Goal: Task Accomplishment & Management: Complete application form

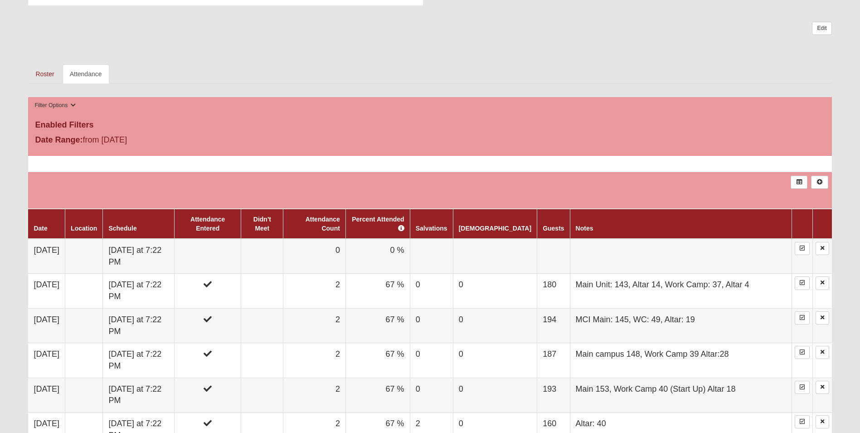
scroll to position [317, 0]
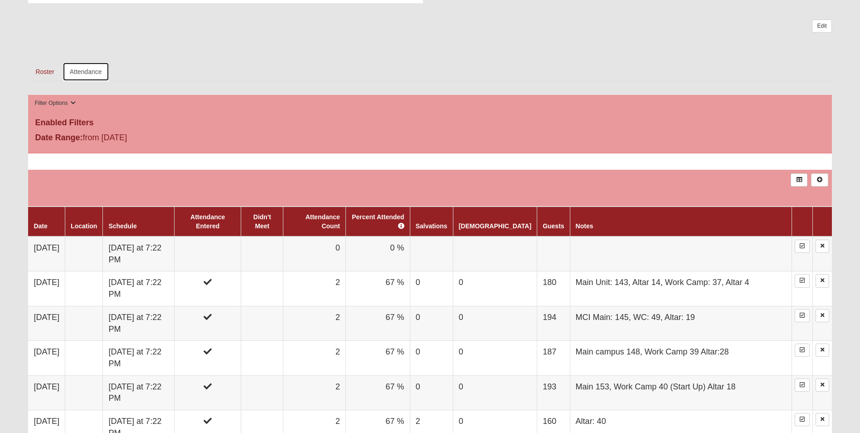
click at [102, 73] on link "Attendance" at bounding box center [86, 71] width 47 height 19
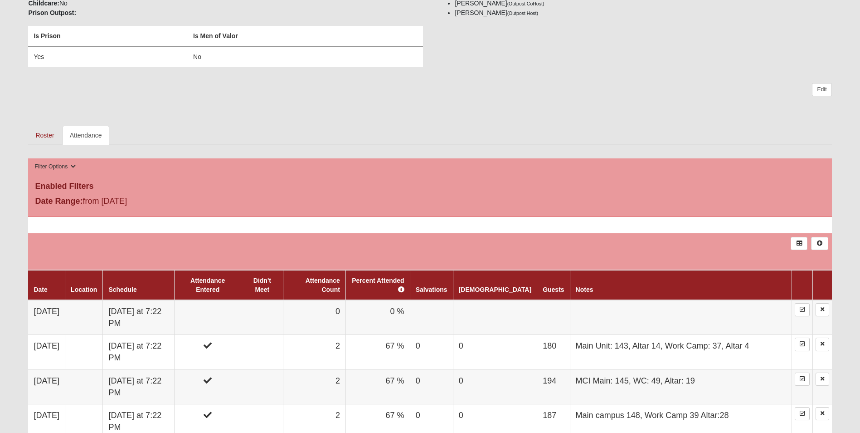
scroll to position [317, 0]
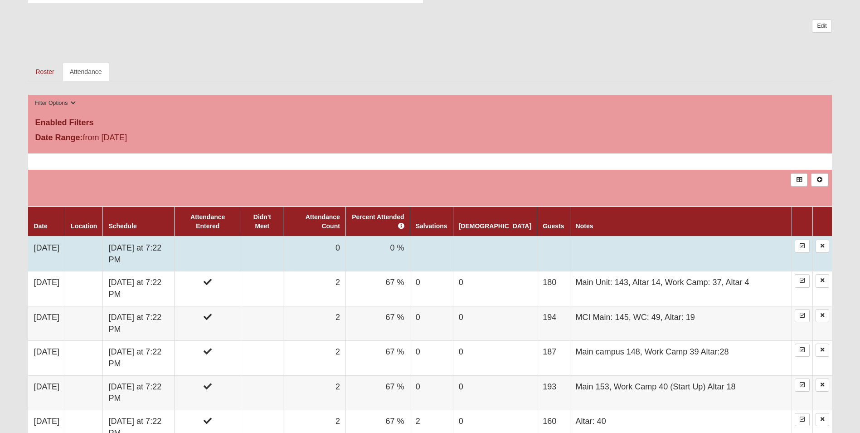
click at [346, 239] on td "0" at bounding box center [314, 253] width 62 height 35
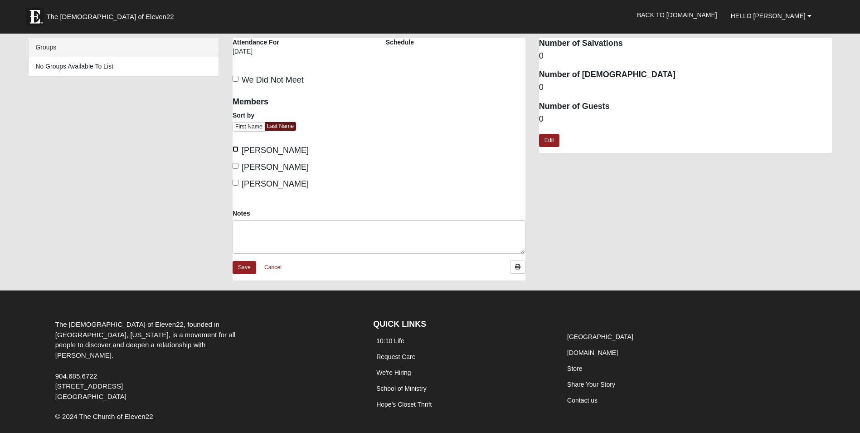
click at [234, 151] on input "[PERSON_NAME]" at bounding box center [236, 149] width 6 height 6
checkbox input "true"
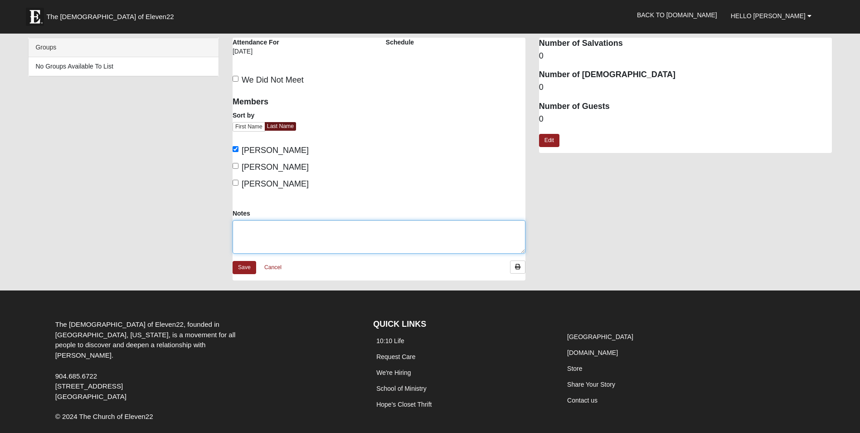
click at [266, 226] on textarea "Notes" at bounding box center [379, 237] width 293 height 34
click at [268, 228] on textarea "Main: 143, WC 31" at bounding box center [379, 237] width 293 height 34
click at [317, 227] on textarea "Main: 143, Altar 12- WC 31" at bounding box center [379, 237] width 293 height 34
click at [300, 228] on textarea "Main: 143, Altar 12- WC 31 : Altar 3" at bounding box center [379, 237] width 293 height 34
type textarea "Main: 143, Altar 12- Work Camp 31: Altar 3"
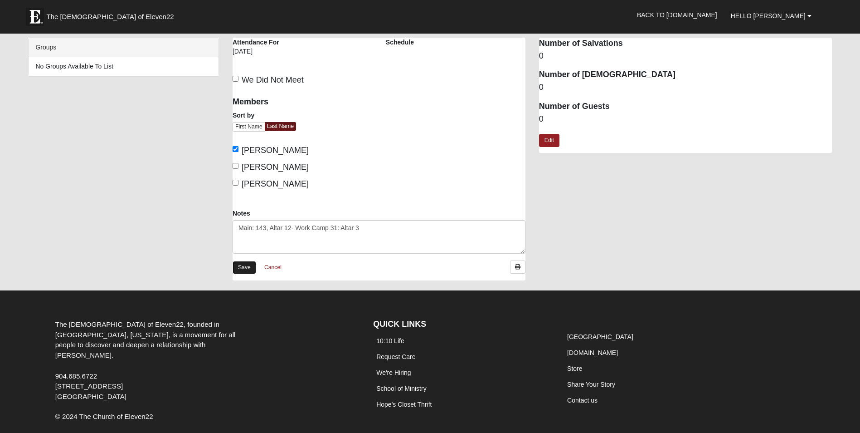
click at [252, 261] on link "Save" at bounding box center [245, 267] width 24 height 13
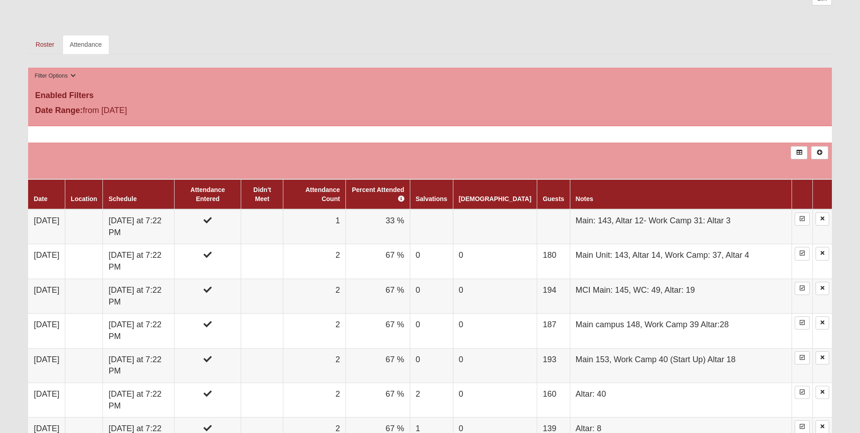
scroll to position [408, 0]
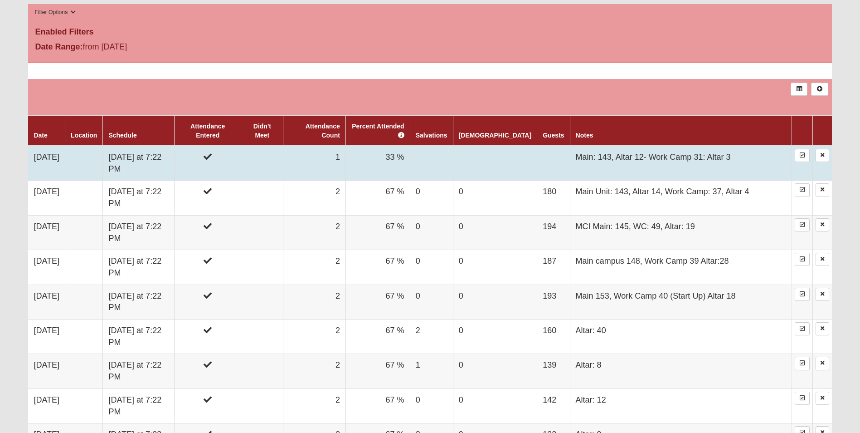
click at [283, 151] on td at bounding box center [262, 163] width 42 height 35
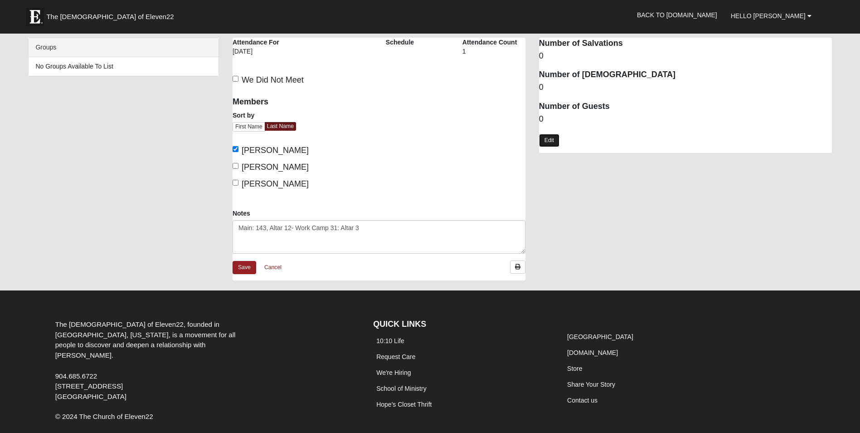
click at [544, 138] on link "Edit" at bounding box center [549, 140] width 20 height 13
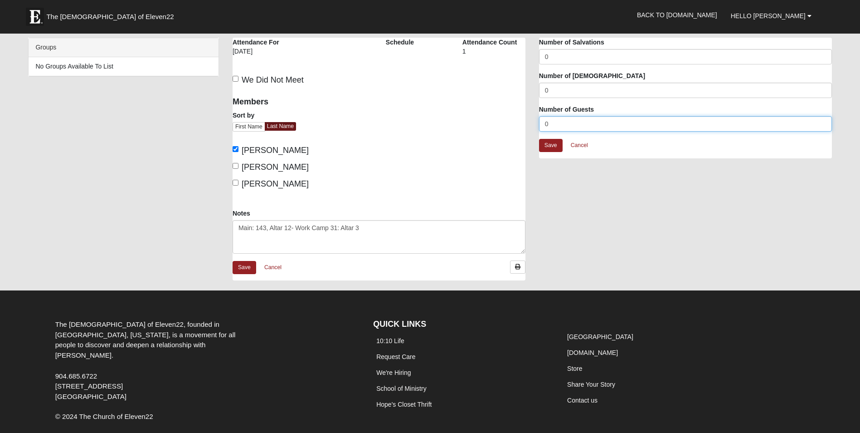
drag, startPoint x: 553, startPoint y: 122, endPoint x: 531, endPoint y: 123, distance: 22.7
click at [531, 123] on div "[PERSON_NAME] Correctional Institution Outpost Attendance Attendance For [DATE]…" at bounding box center [532, 164] width 613 height 252
type input "174"
click at [555, 141] on link "Save" at bounding box center [551, 145] width 24 height 13
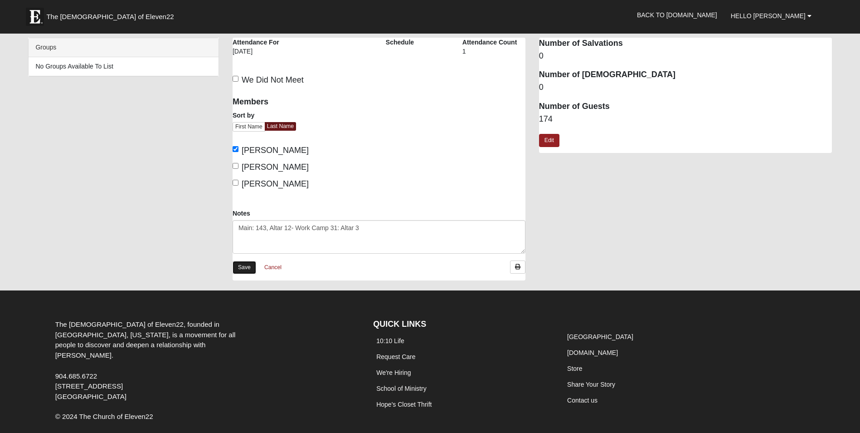
click at [247, 270] on link "Save" at bounding box center [245, 267] width 24 height 13
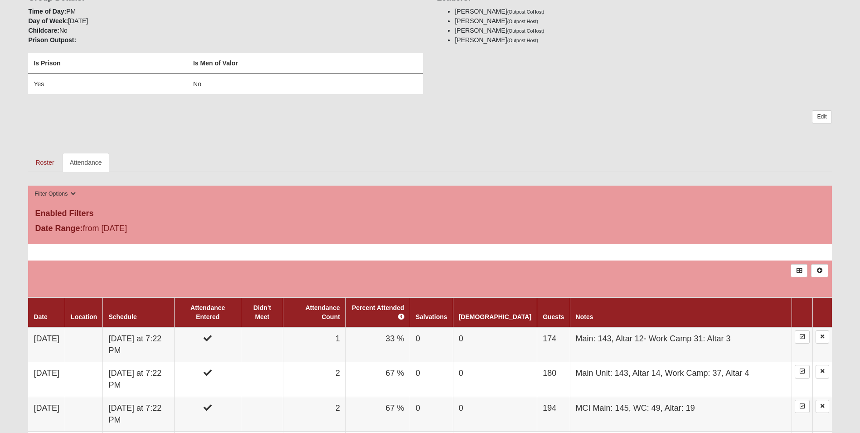
scroll to position [272, 0]
